Goal: Task Accomplishment & Management: Use online tool/utility

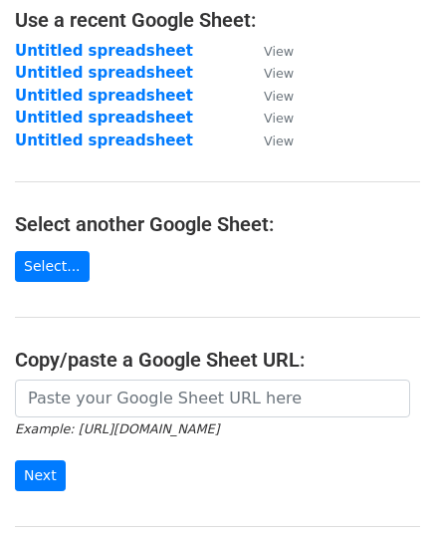
scroll to position [299, 0]
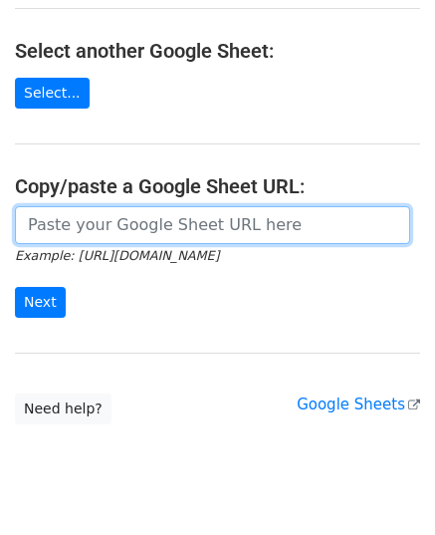
click at [97, 228] on input "url" at bounding box center [212, 225] width 395 height 38
paste input "https://docs.google.com/spreadsheets/d/1VEDIQNaZavK_23Vm5mRmoGZ08b4WneZaSMhDDQa…"
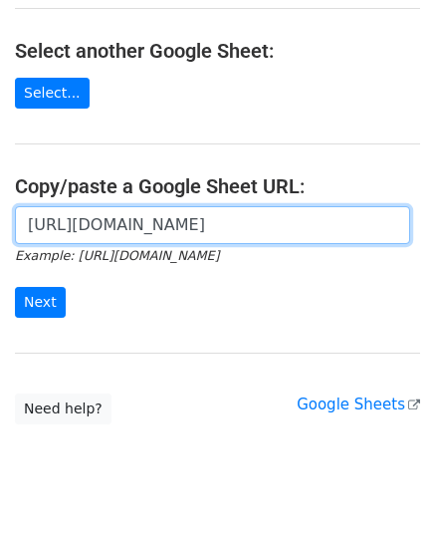
scroll to position [0, 484]
type input "https://docs.google.com/spreadsheets/d/1VEDIQNaZavK_23Vm5mRmoGZ08b4WneZaSMhDDQa…"
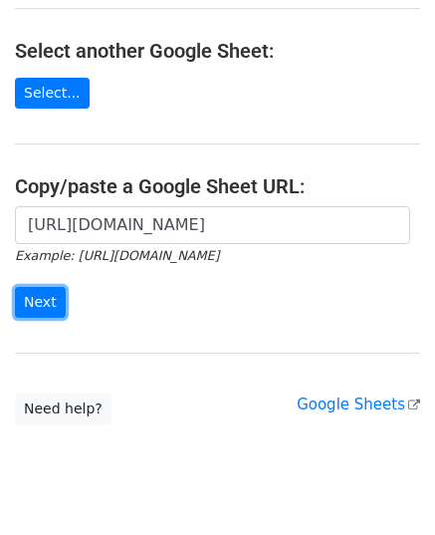
click at [36, 292] on input "Next" at bounding box center [40, 302] width 51 height 31
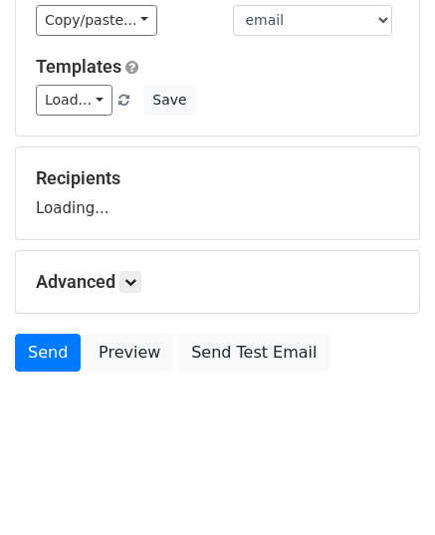
scroll to position [155, 0]
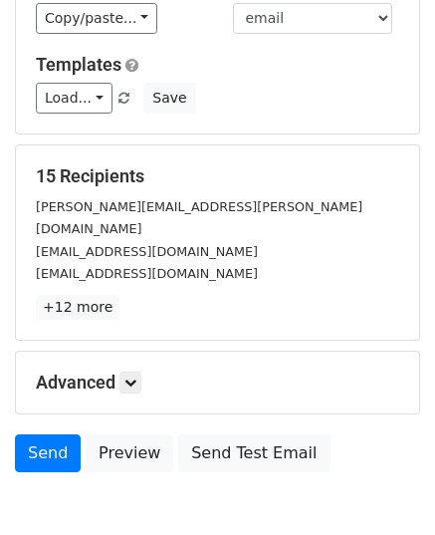
click at [139, 295] on p "+12 more" at bounding box center [217, 307] width 363 height 25
click at [140, 371] on link at bounding box center [131, 382] width 22 height 22
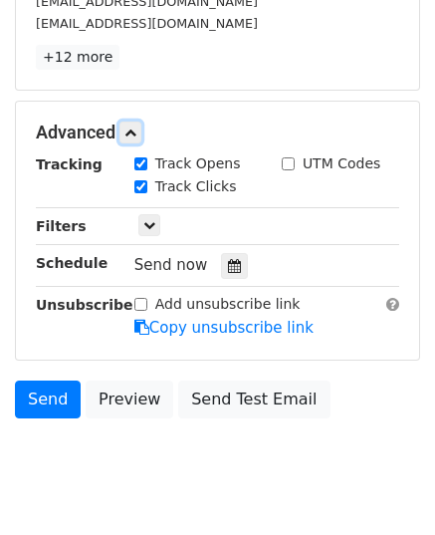
scroll to position [429, 0]
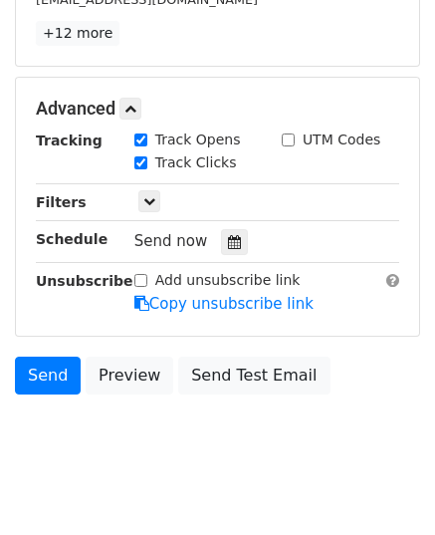
click at [228, 235] on icon at bounding box center [234, 242] width 13 height 14
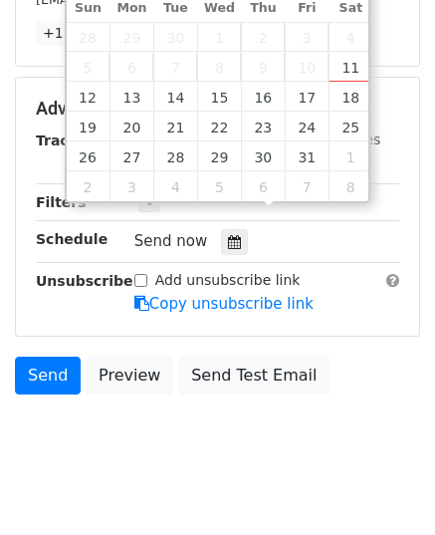
type input "2025-10-13 12:00"
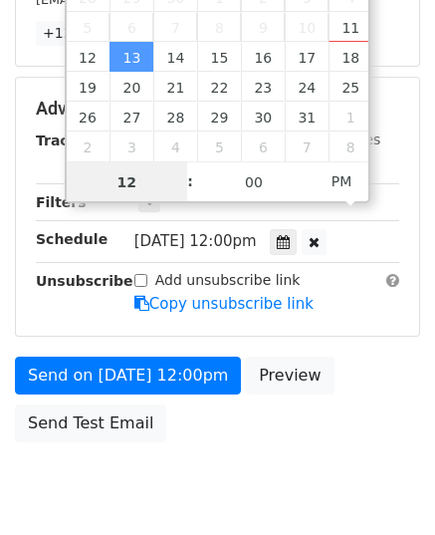
scroll to position [396, 0]
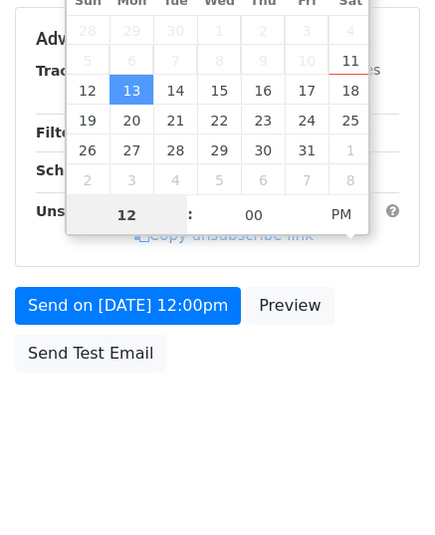
type input "9"
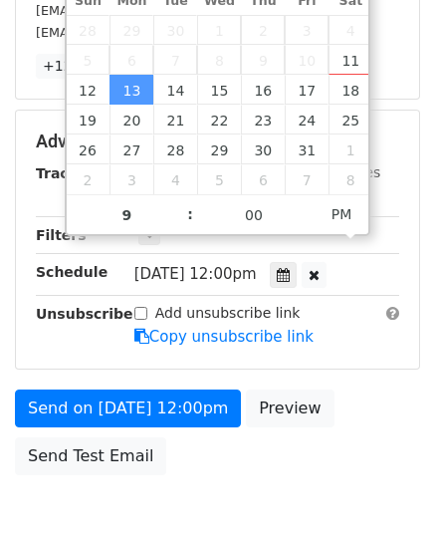
type input "2025-10-13 21:00"
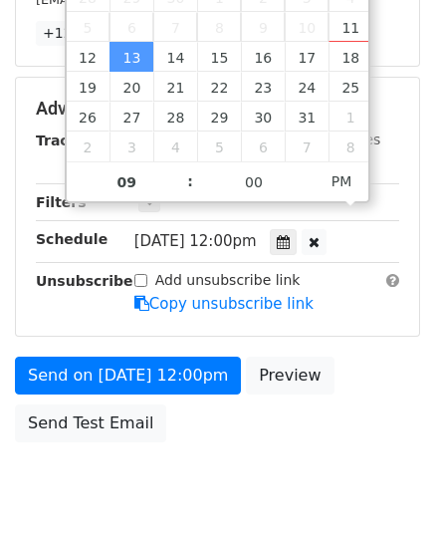
click at [272, 315] on form "Variables Copy/paste... {{email}} {{website}} Email column email website Templa…" at bounding box center [217, 65] width 405 height 774
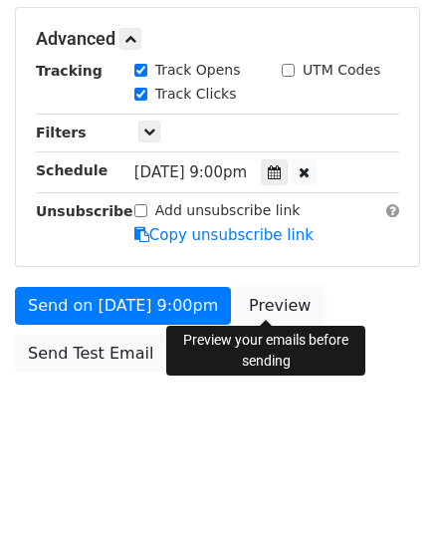
click at [278, 341] on body "New Campaign Daily emails left: 50 Google Sheet: Untitled spreadsheet Variables…" at bounding box center [217, 41] width 435 height 844
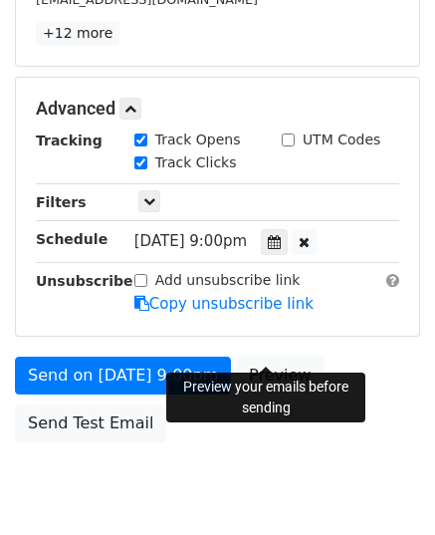
click at [273, 357] on link "Preview" at bounding box center [280, 376] width 88 height 38
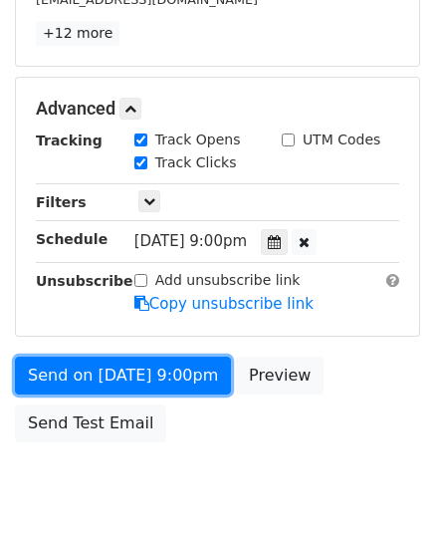
click at [169, 362] on link "Send on Oct 13 at 9:00pm" at bounding box center [123, 376] width 216 height 38
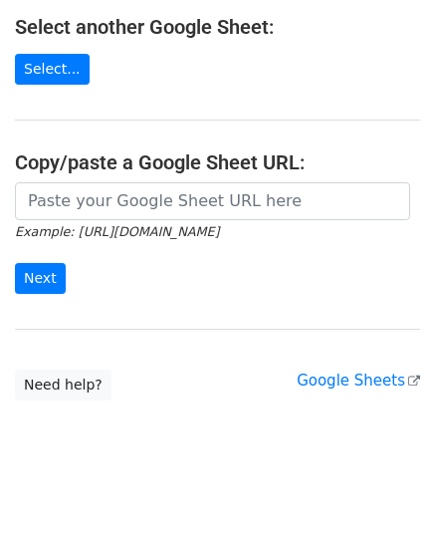
scroll to position [343, 0]
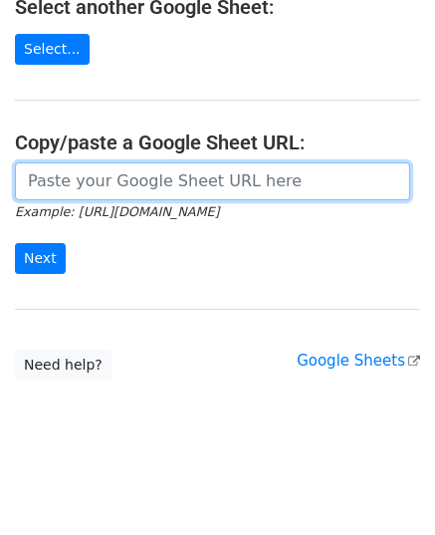
click at [120, 180] on input "url" at bounding box center [212, 181] width 395 height 38
paste input "https://docs.google.com/spreadsheets/d/18MrsNU8rpR5QHZr70uVSACXEhy82yxefG4mr9iU…"
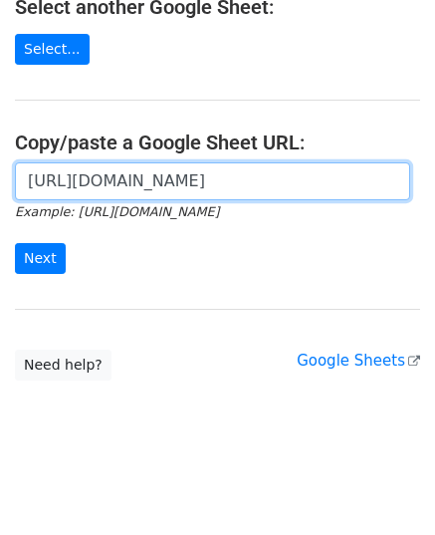
scroll to position [0, 444]
type input "https://docs.google.com/spreadsheets/d/18MrsNU8rpR5QHZr70uVSACXEhy82yxefG4mr9iU…"
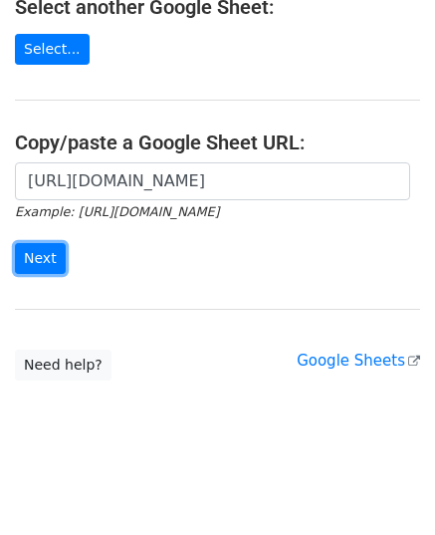
click at [39, 265] on input "Next" at bounding box center [40, 258] width 51 height 31
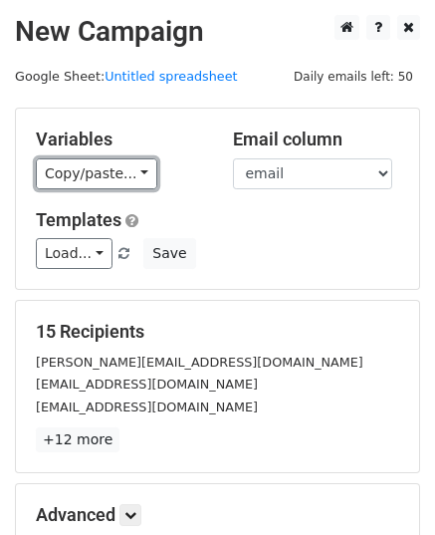
click at [74, 171] on link "Copy/paste..." at bounding box center [96, 173] width 121 height 31
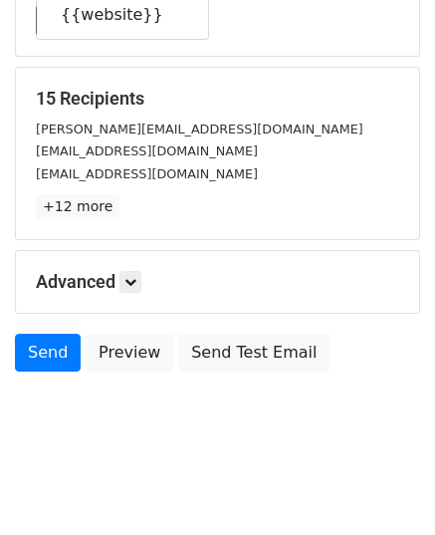
scroll to position [235, 0]
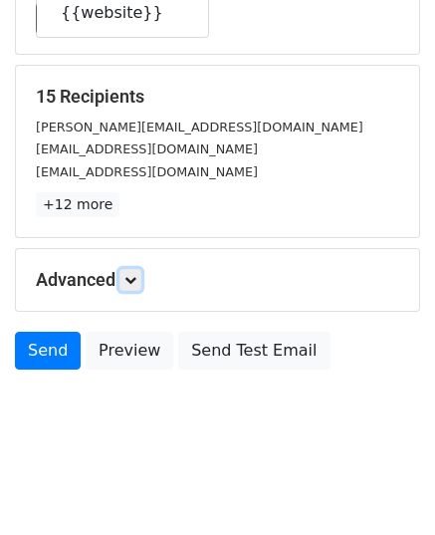
click at [136, 282] on icon at bounding box center [130, 280] width 12 height 12
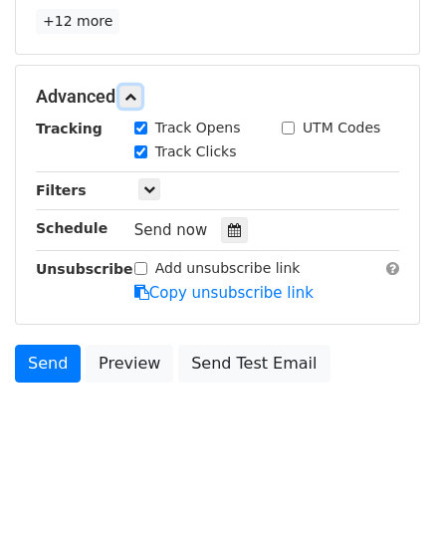
scroll to position [427, 0]
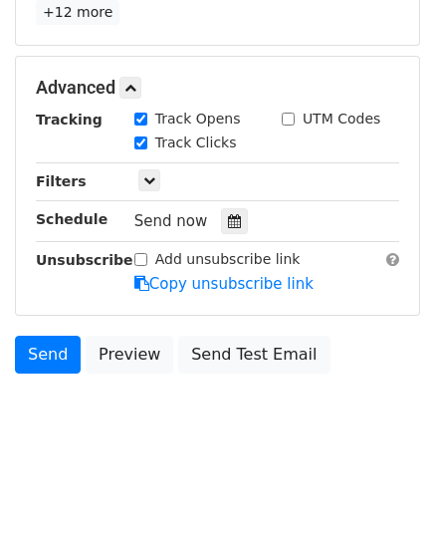
click at [228, 220] on icon at bounding box center [234, 221] width 13 height 14
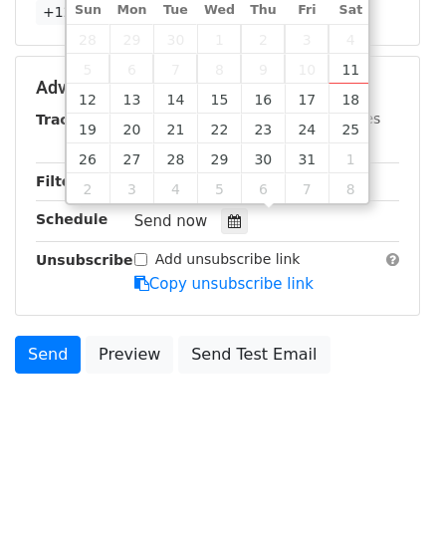
type input "2025-10-14 12:00"
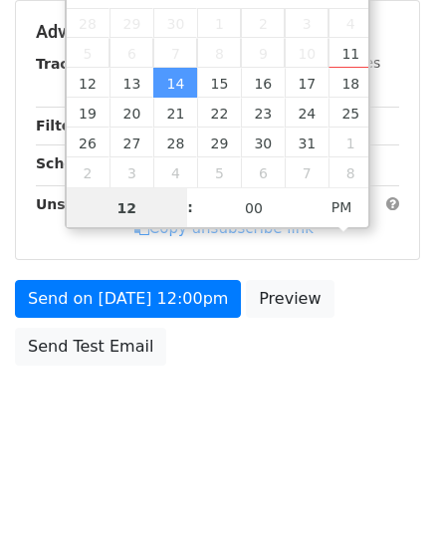
scroll to position [396, 0]
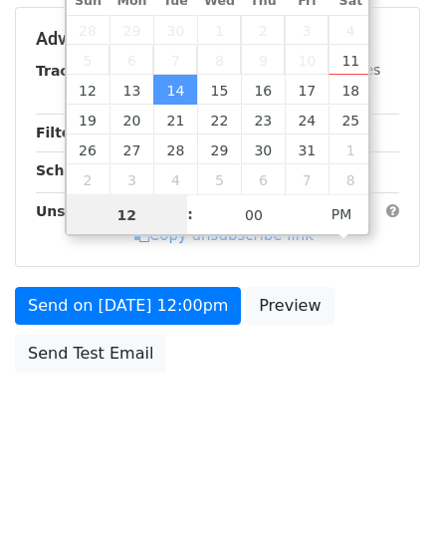
type input "9"
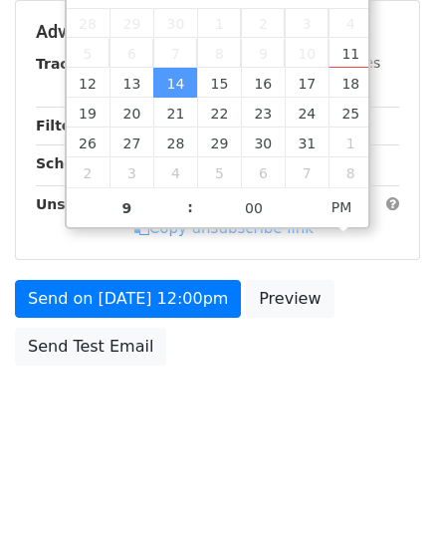
type input "2025-10-14 21:00"
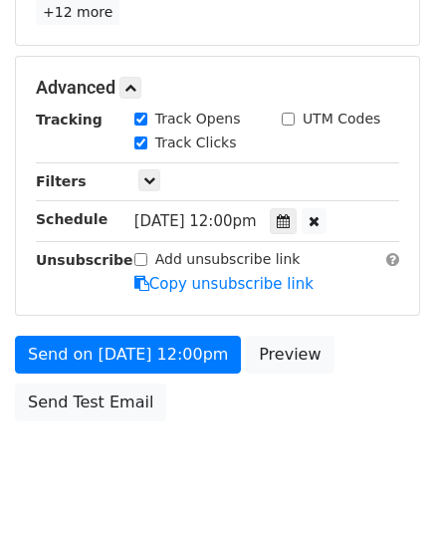
click at [136, 292] on div "Advanced Tracking Track Opens UTM Codes Track Clicks Filters Only include sprea…" at bounding box center [217, 186] width 403 height 258
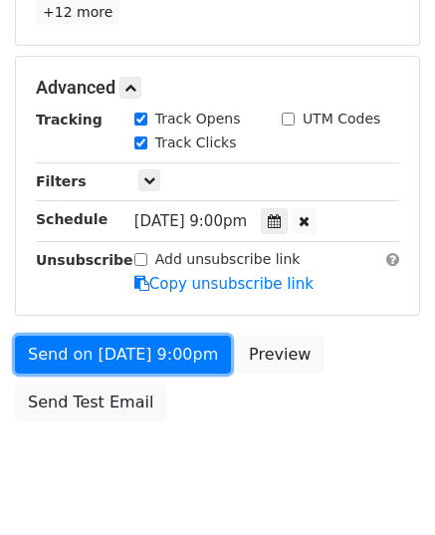
click at [142, 338] on link "Send on Oct 14 at 9:00pm" at bounding box center [123, 355] width 216 height 38
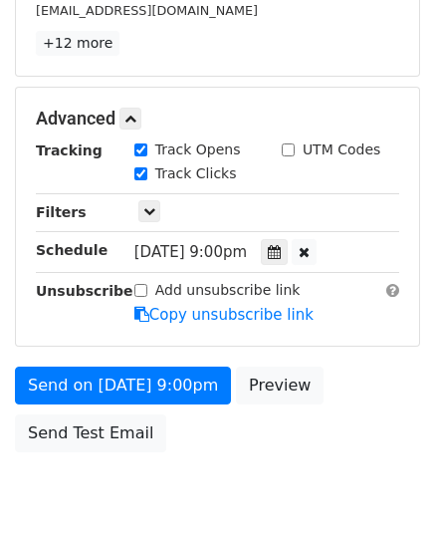
scroll to position [476, 0]
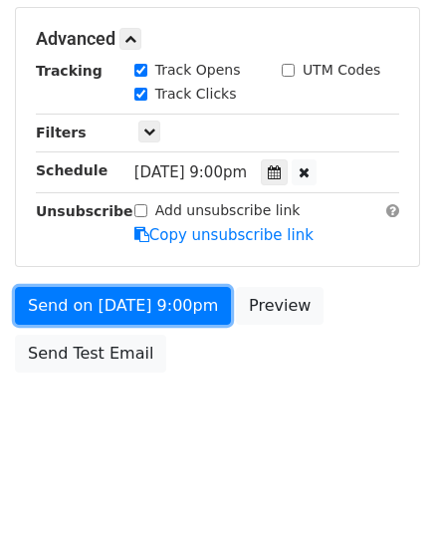
click at [149, 294] on link "Send on Oct 14 at 9:00pm" at bounding box center [123, 306] width 216 height 38
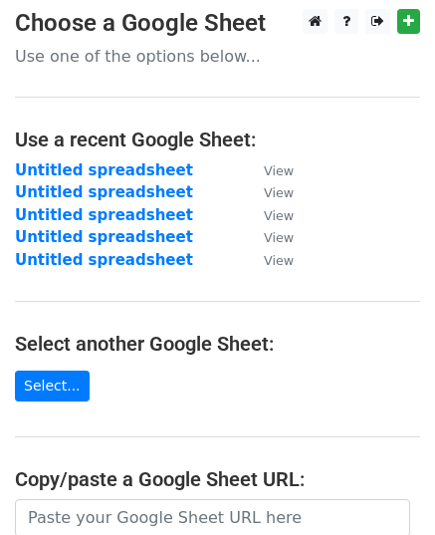
scroll to position [343, 0]
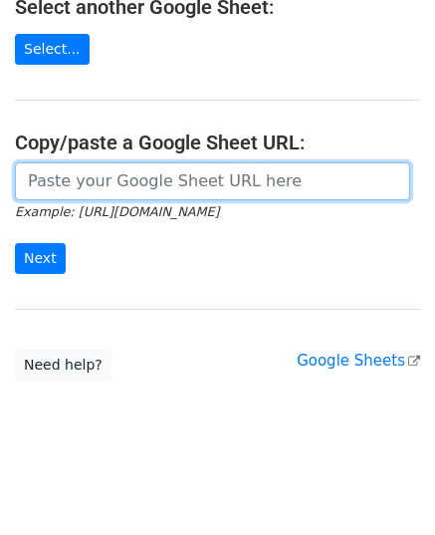
click at [124, 185] on input "url" at bounding box center [212, 181] width 395 height 38
paste input "[URL][DOMAIN_NAME]"
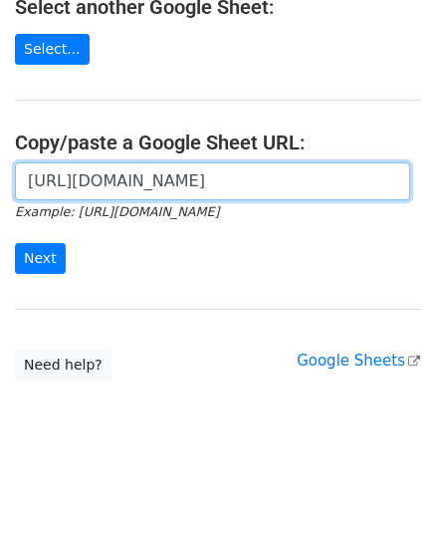
scroll to position [0, 406]
type input "[URL][DOMAIN_NAME]"
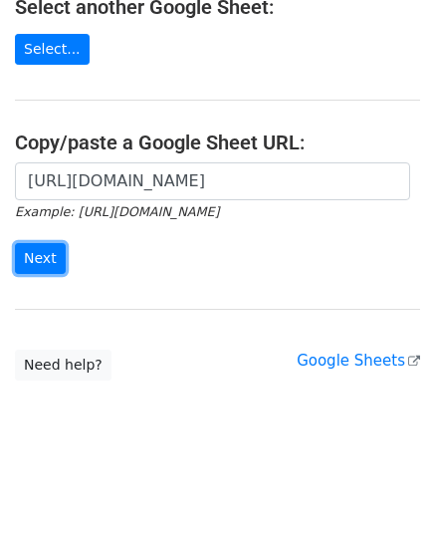
click at [43, 249] on input "Next" at bounding box center [40, 258] width 51 height 31
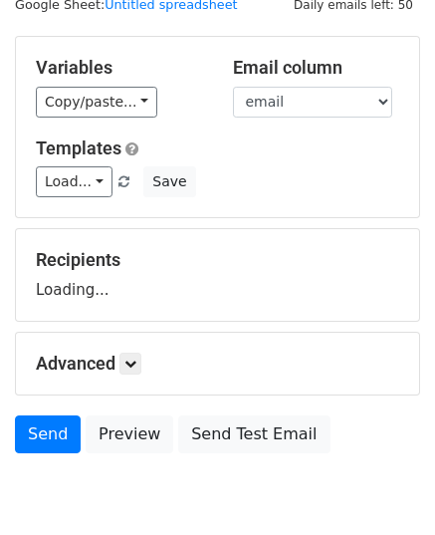
scroll to position [155, 0]
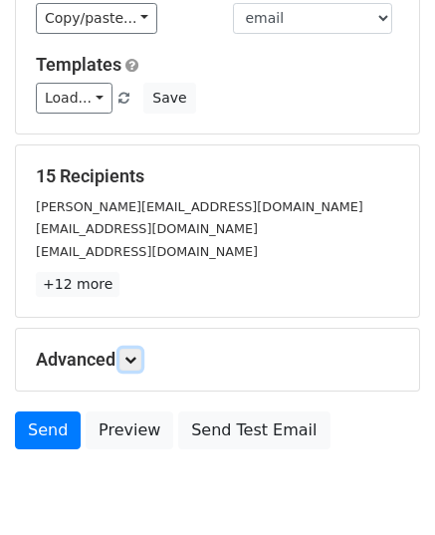
click at [135, 354] on icon at bounding box center [130, 360] width 12 height 12
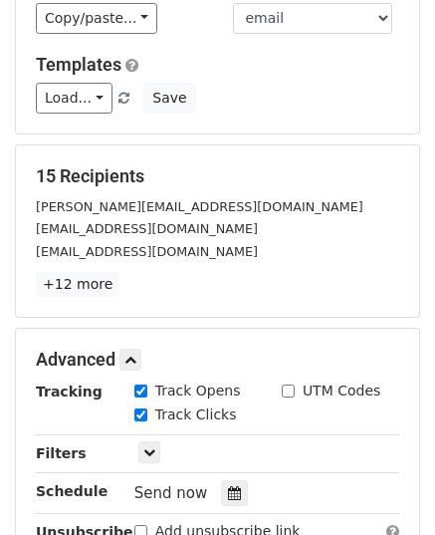
click at [228, 486] on icon at bounding box center [234, 493] width 13 height 14
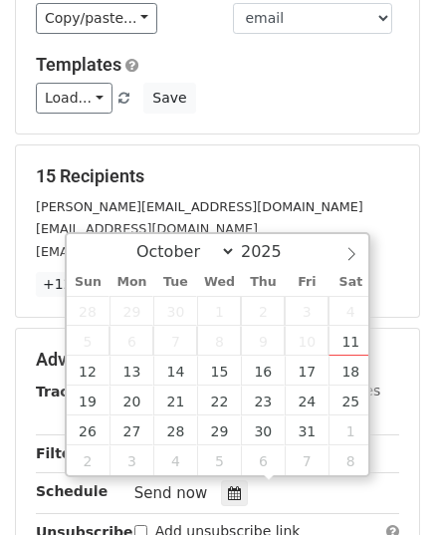
type input "2025-10-15 12:00"
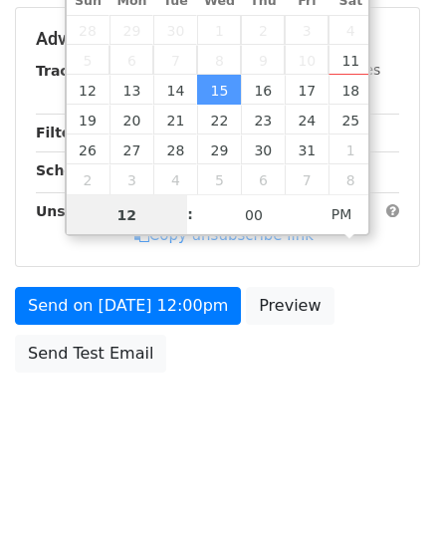
scroll to position [476, 0]
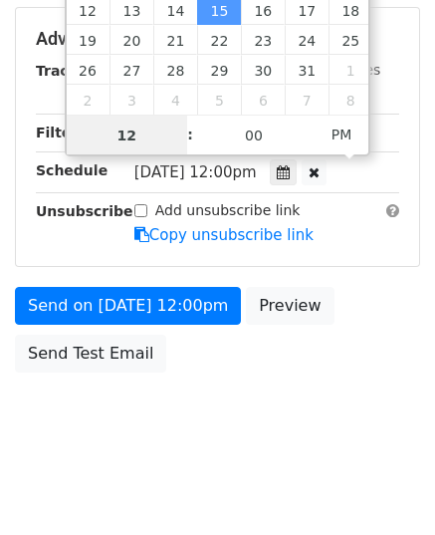
type input "9"
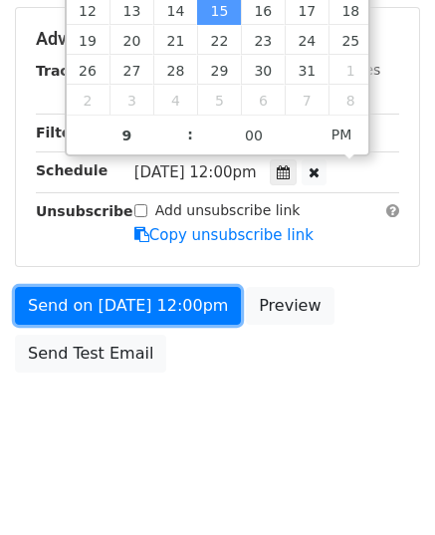
type input "2025-10-15 21:00"
click at [114, 301] on link "Send on Oct 15 at 12:00pm" at bounding box center [128, 306] width 226 height 38
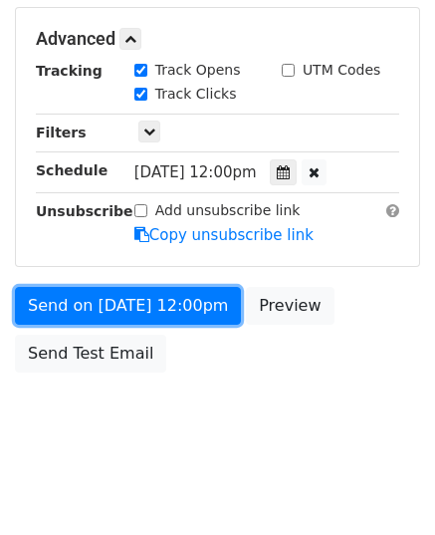
click at [114, 301] on link "Send on Oct 15 at 12:00pm" at bounding box center [128, 306] width 226 height 38
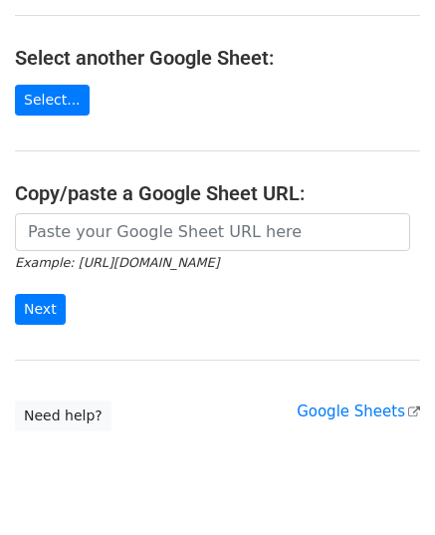
scroll to position [299, 0]
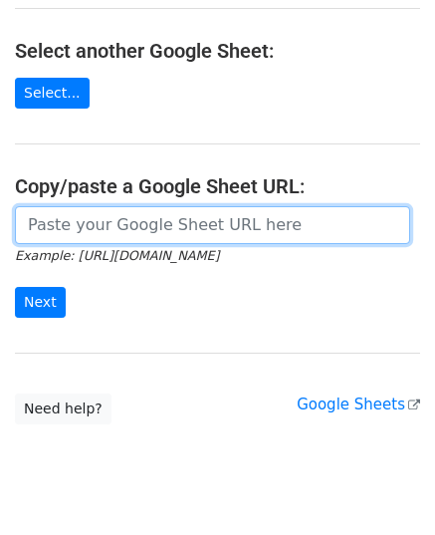
click at [149, 220] on input "url" at bounding box center [212, 225] width 395 height 38
click at [171, 206] on input "url" at bounding box center [212, 225] width 395 height 38
type input "v"
paste input "[URL][DOMAIN_NAME]"
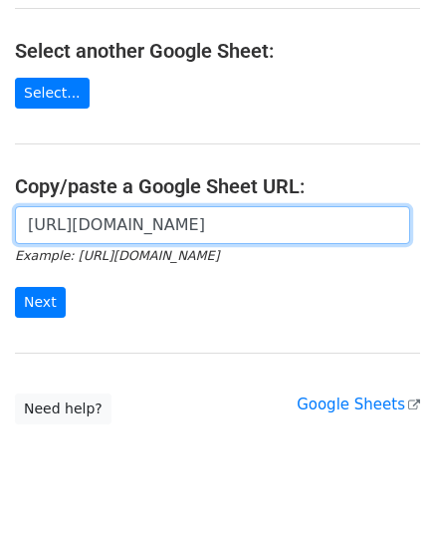
scroll to position [0, 428]
type input "[URL][DOMAIN_NAME]"
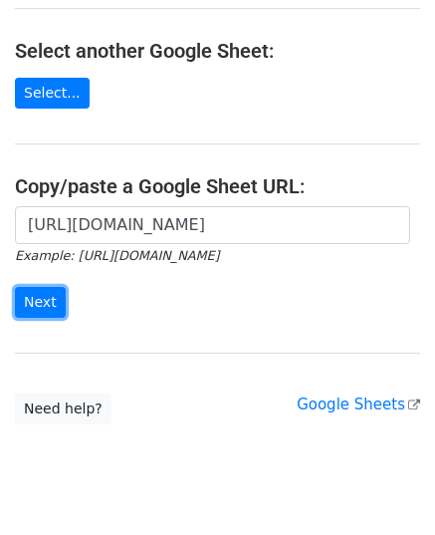
scroll to position [0, 0]
click at [36, 294] on input "Next" at bounding box center [40, 302] width 51 height 31
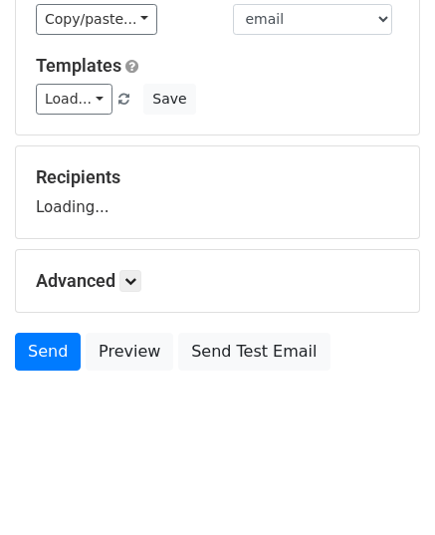
scroll to position [155, 0]
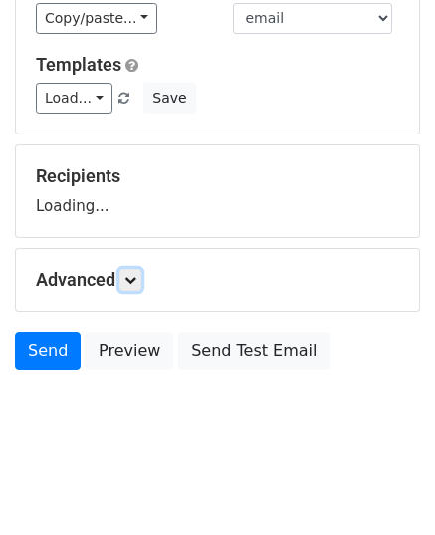
click at [129, 275] on icon at bounding box center [130, 280] width 12 height 12
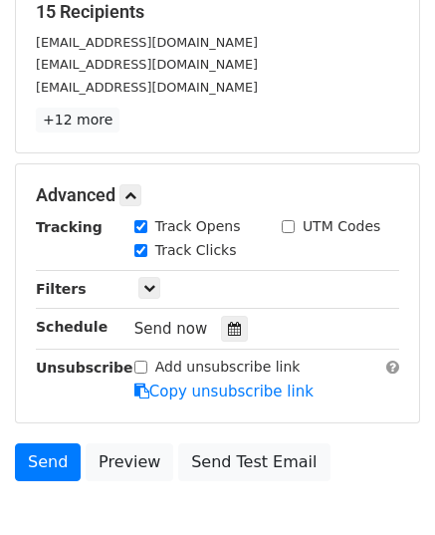
scroll to position [349, 0]
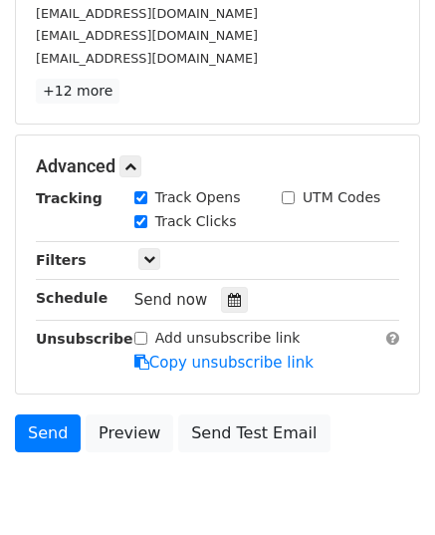
click at [228, 300] on icon at bounding box center [234, 300] width 13 height 14
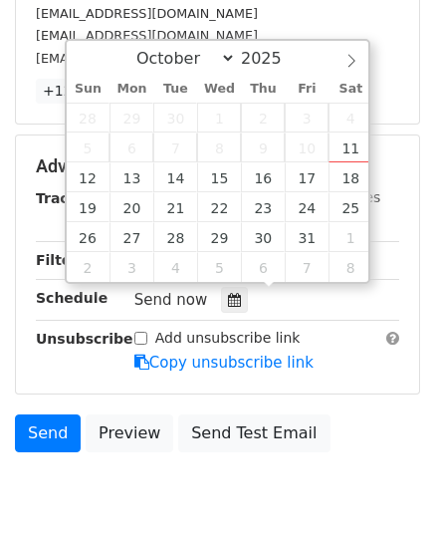
type input "[DATE] 12:00"
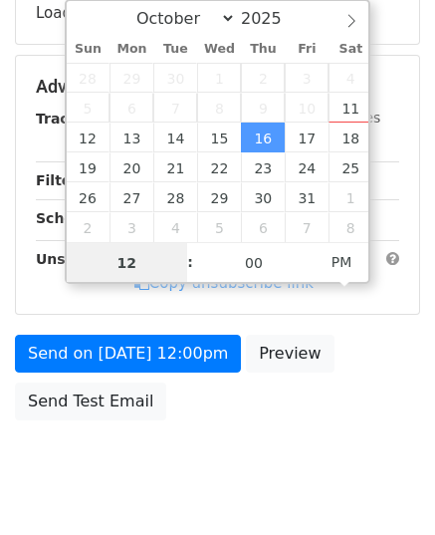
type input "9"
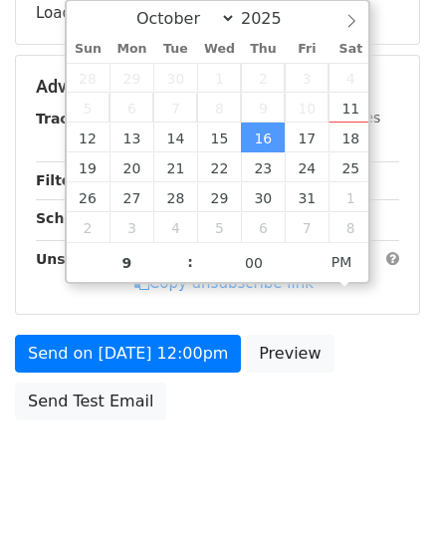
type input "[DATE] 21:00"
drag, startPoint x: 129, startPoint y: 324, endPoint x: 127, endPoint y: 338, distance: 14.1
click at [129, 324] on form "Variables Copy/paste... {{email}} {{website}} Email column email website Templa…" at bounding box center [217, 94] width 405 height 671
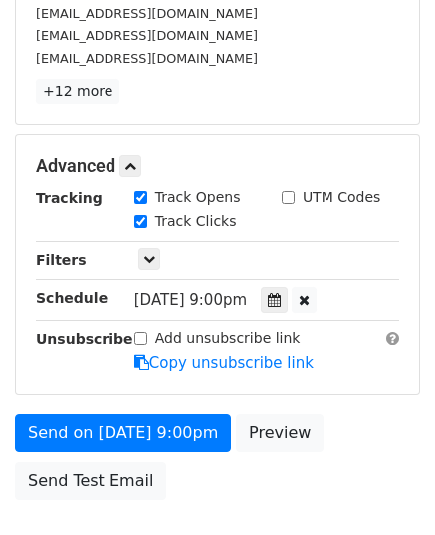
drag, startPoint x: 127, startPoint y: 342, endPoint x: 128, endPoint y: 358, distance: 16.0
click at [127, 344] on div "Add unsubscribe link Copy unsubscribe link" at bounding box center [267, 351] width 295 height 46
click at [129, 389] on form "Variables Copy/paste... {{email}} {{website}} Email column email website Templa…" at bounding box center [217, 134] width 405 height 751
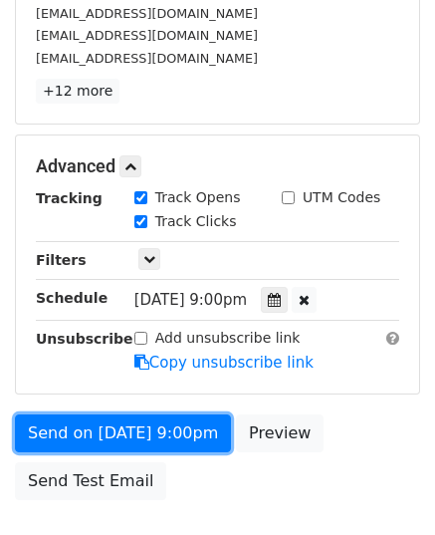
click at [128, 421] on link "Send on [DATE] 9:00pm" at bounding box center [123, 433] width 216 height 38
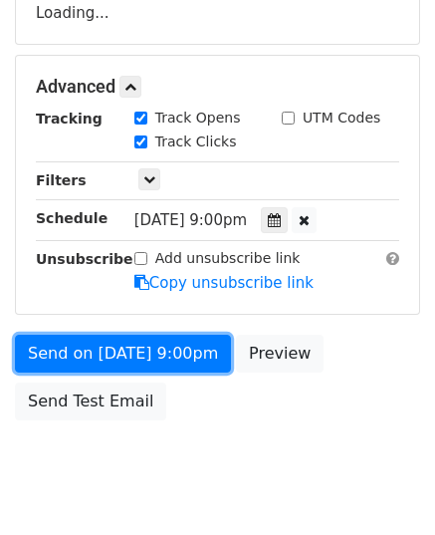
click at [128, 421] on div "Send on [DATE] 9:00pm Preview Send Test Email" at bounding box center [217, 383] width 435 height 96
